Goal: Find specific page/section: Find specific page/section

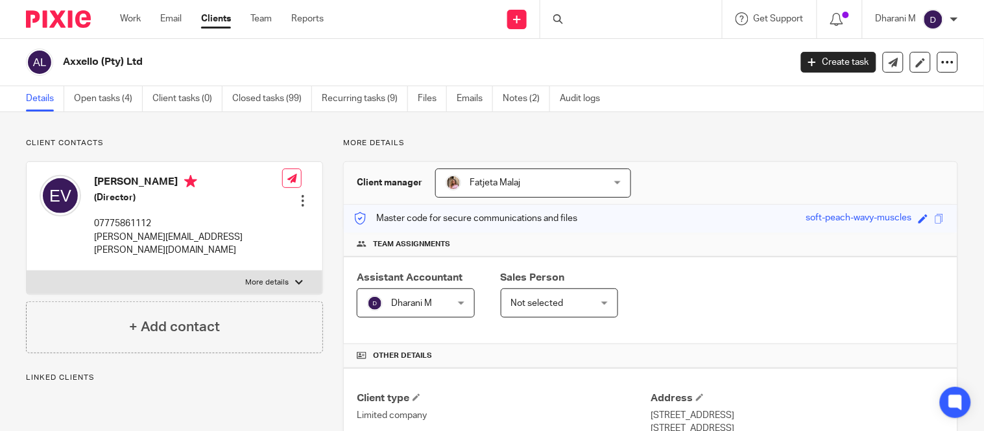
click at [619, 18] on div at bounding box center [631, 19] width 182 height 38
click at [589, 21] on div at bounding box center [631, 19] width 182 height 38
click at [584, 21] on div at bounding box center [631, 19] width 182 height 38
click at [598, 14] on div at bounding box center [631, 19] width 182 height 38
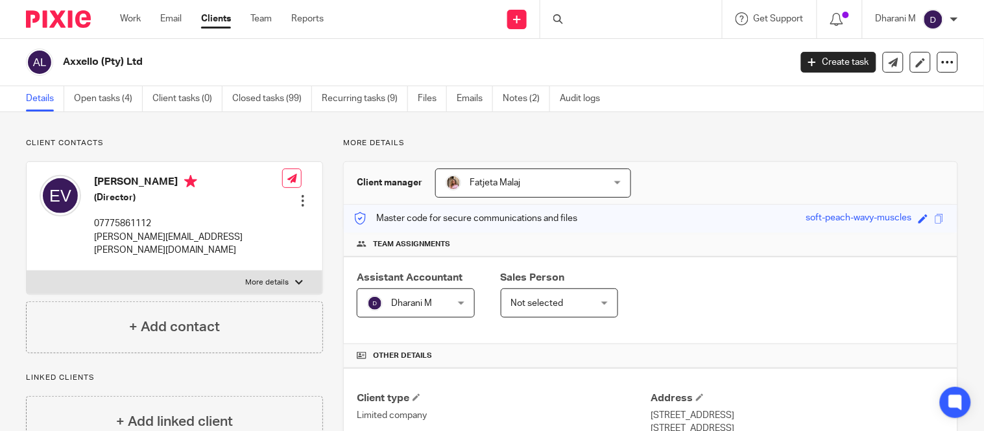
click at [598, 14] on div at bounding box center [631, 19] width 182 height 38
click at [611, 18] on div at bounding box center [631, 19] width 182 height 38
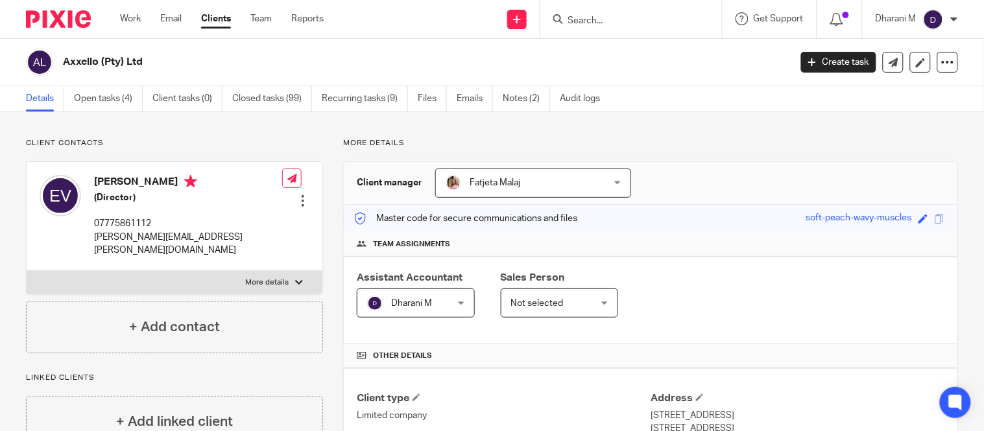
click at [611, 18] on input "Search" at bounding box center [624, 22] width 117 height 12
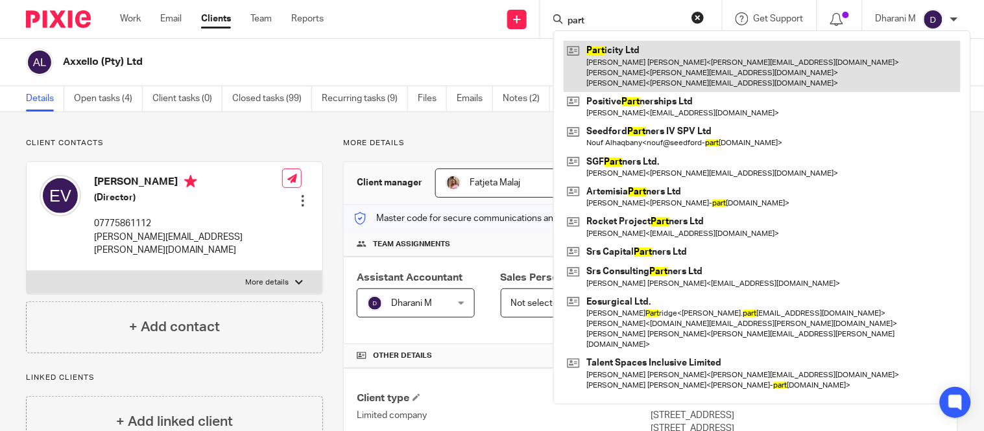
type input "part"
click at [624, 55] on link at bounding box center [761, 66] width 397 height 51
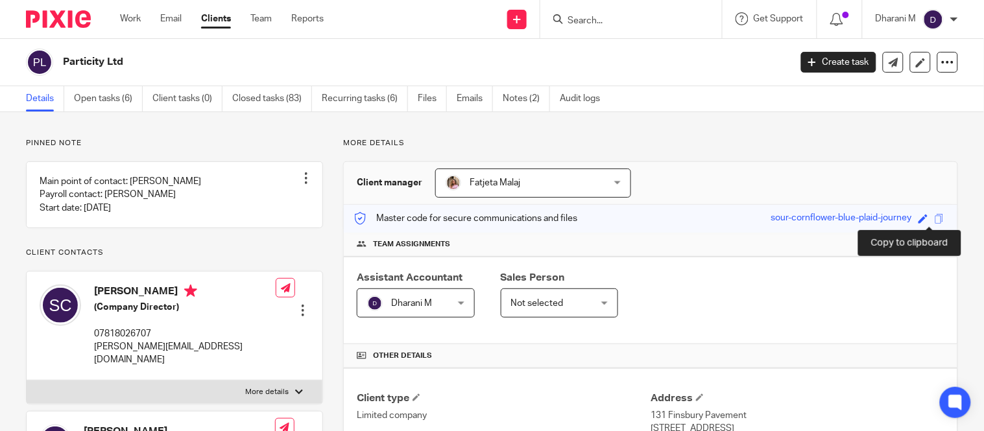
click at [934, 217] on span at bounding box center [939, 219] width 10 height 10
